Goal: Check status

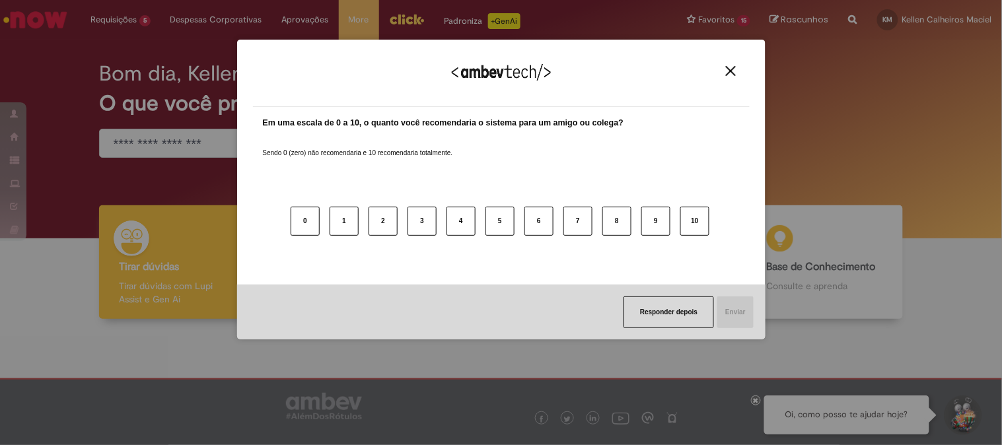
click at [732, 73] on img "Close" at bounding box center [731, 71] width 10 height 10
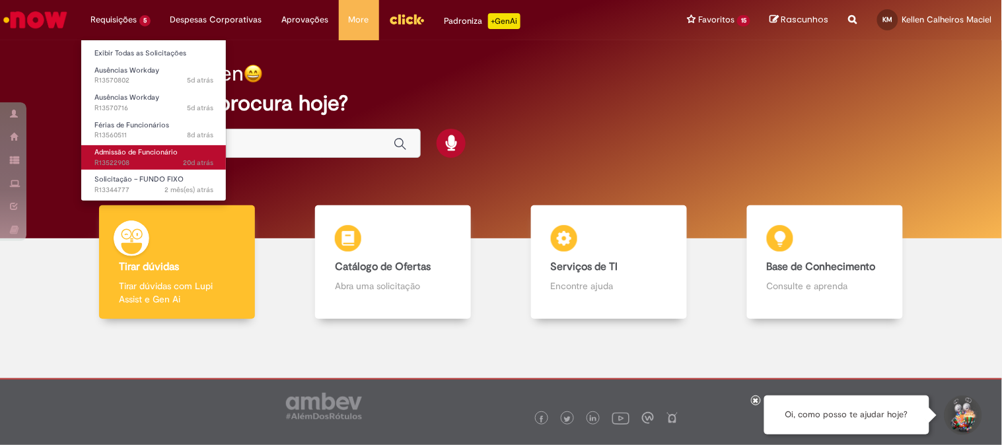
click at [129, 161] on span "20d atrás 20 dias atrás R13522908" at bounding box center [153, 163] width 119 height 11
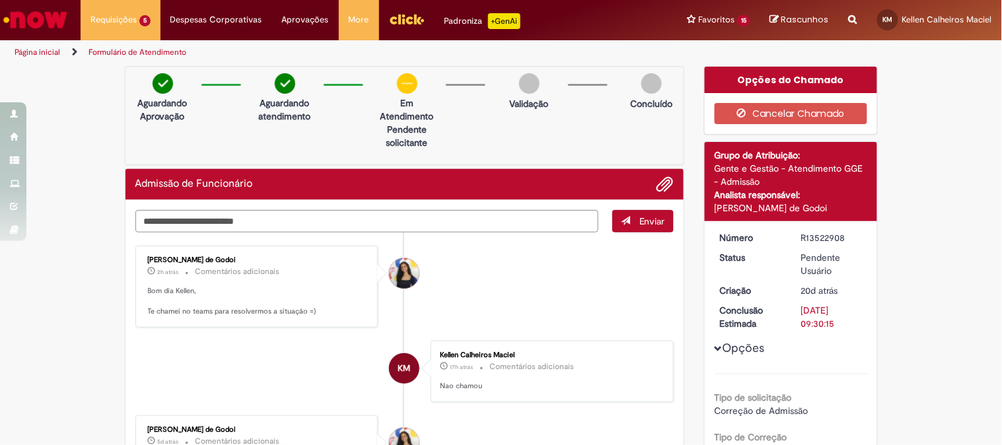
click at [815, 238] on div "R13522908" at bounding box center [831, 237] width 61 height 13
copy div "R13522908"
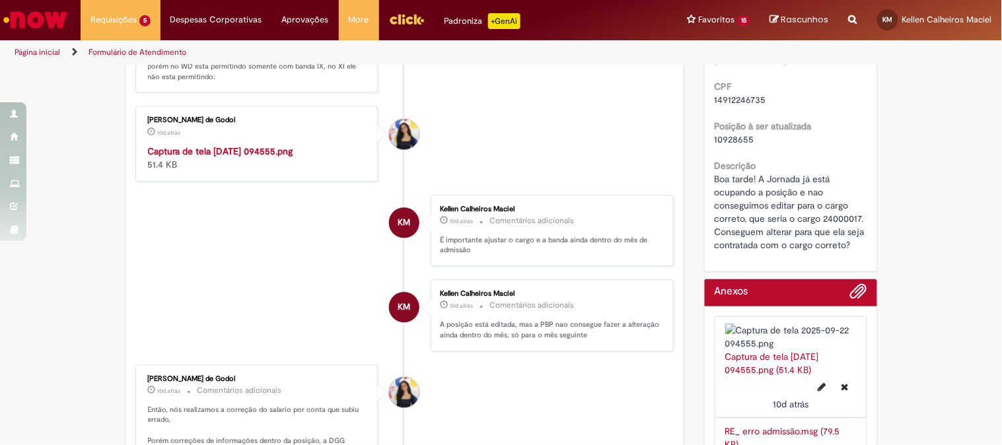
scroll to position [660, 0]
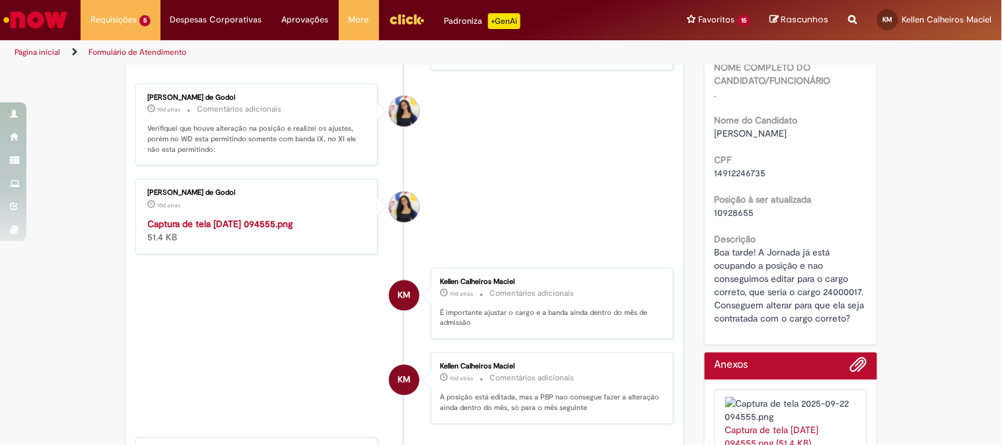
click at [210, 218] on img "Histórico de tíquete" at bounding box center [258, 218] width 220 height 0
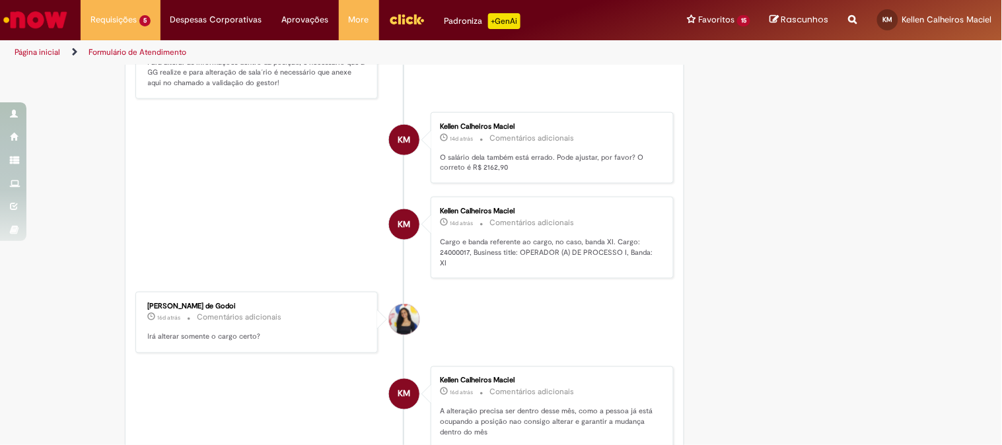
scroll to position [1834, 0]
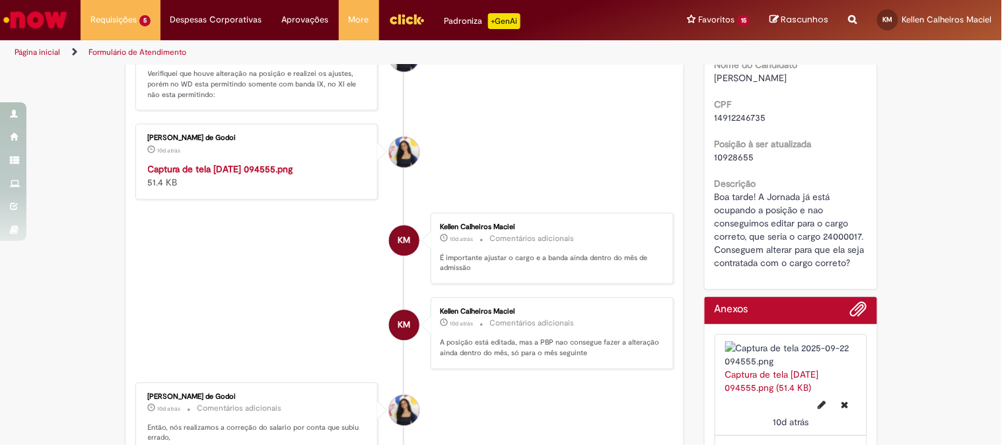
scroll to position [642, 0]
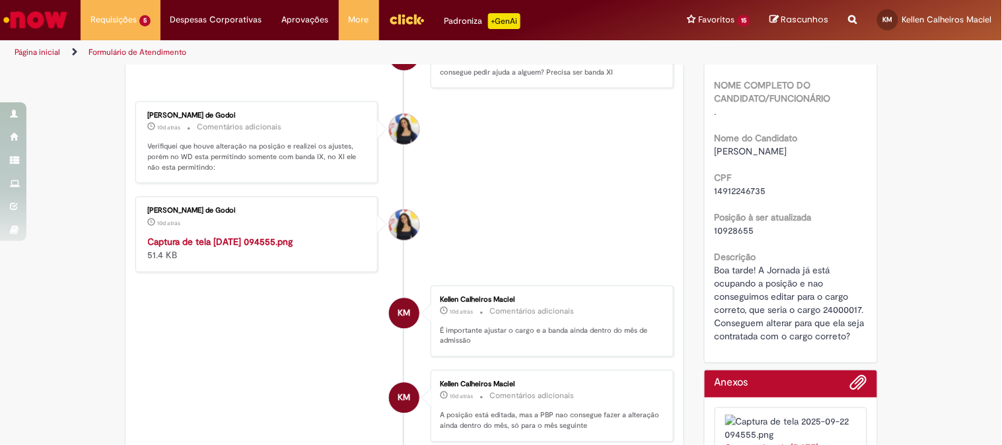
click at [736, 225] on span "10928655" at bounding box center [734, 231] width 40 height 12
copy span "10928655"
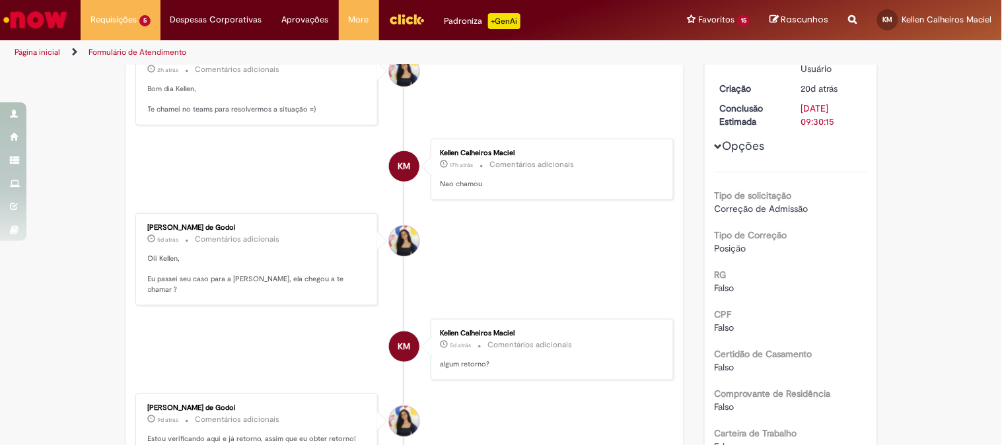
scroll to position [55, 0]
